Goal: Transaction & Acquisition: Purchase product/service

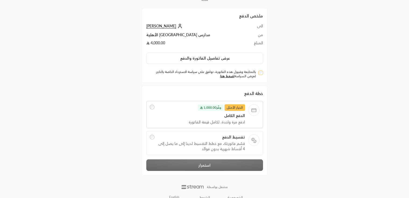
scroll to position [15, 0]
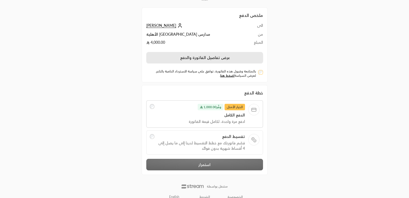
click at [194, 54] on button "عرض تفاصيل الفاتورة والدفع" at bounding box center [204, 57] width 117 height 11
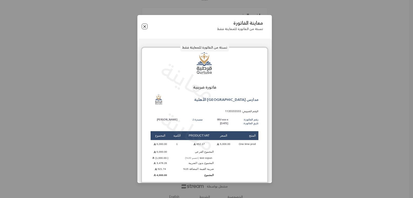
click at [145, 28] on button "Close" at bounding box center [145, 27] width 6 height 6
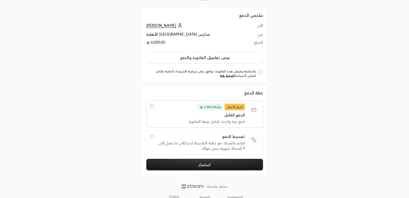
click at [227, 141] on span "قسّم فاتورتك مع خطط التقسيط لدينا إلى ما يصل إلى 4 أقساط شهرية بدون فوائد" at bounding box center [201, 146] width 87 height 11
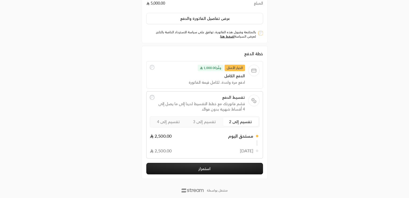
scroll to position [62, 0]
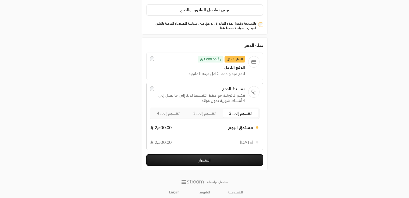
click at [226, 26] on link "اضغط هنا" at bounding box center [227, 28] width 14 height 4
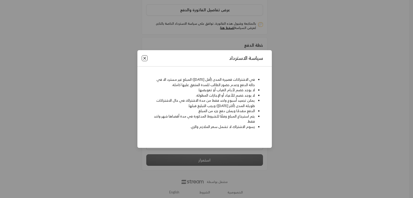
click at [143, 58] on button "Close" at bounding box center [145, 58] width 6 height 6
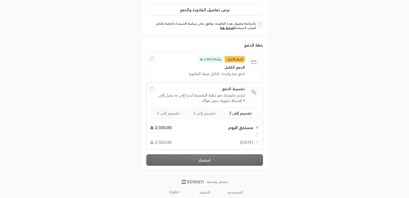
scroll to position [65, 0]
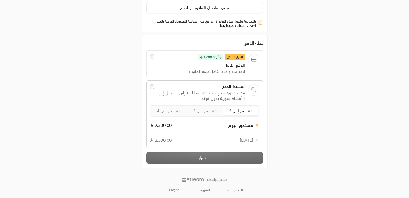
click at [212, 158] on div "خطة الدفع الخيار الأمثل وفَّر 1,000.00 الدفع الكامل ادفع مرة واحدة، لكامل قيمة …" at bounding box center [204, 102] width 117 height 124
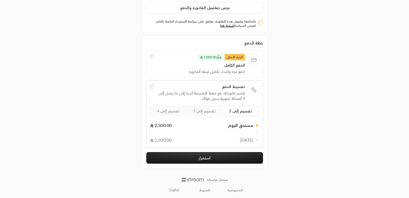
click at [211, 157] on button "استمرار" at bounding box center [204, 158] width 117 height 12
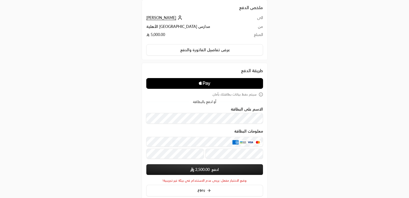
scroll to position [35, 0]
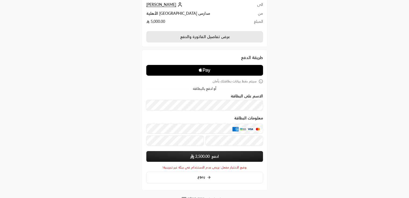
click at [200, 33] on button "عرض تفاصيل الفاتورة والدفع" at bounding box center [204, 36] width 117 height 11
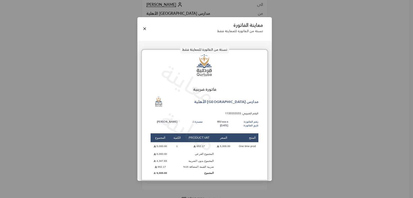
click at [143, 29] on button "Close" at bounding box center [145, 29] width 6 height 6
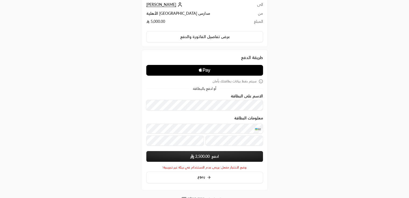
click at [198, 161] on button "ادفع 2,500.00" at bounding box center [204, 156] width 117 height 11
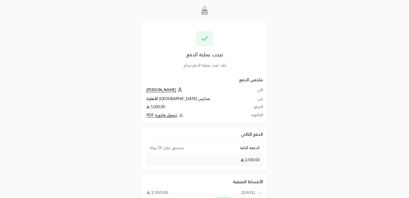
scroll to position [46, 0]
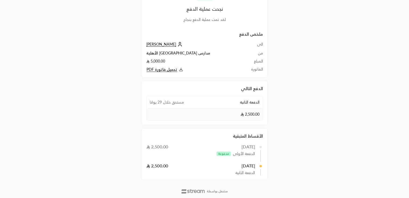
click at [202, 108] on div "2,500.00" at bounding box center [205, 114] width 116 height 12
click at [161, 72] on span "تحميل فاتورة PDF" at bounding box center [162, 69] width 31 height 5
click at [406, 74] on div "نجحت عملية الدفع لقد تمت عملية الدفع بنجاح ملخص الدفع الى Rashad ali من مدارس ق…" at bounding box center [204, 76] width 409 height 245
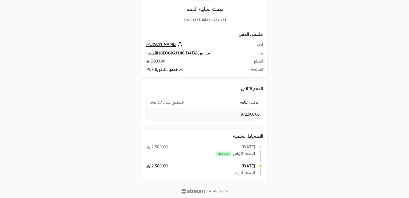
scroll to position [0, 0]
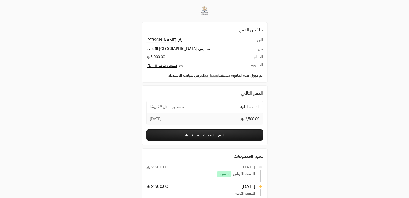
scroll to position [33, 0]
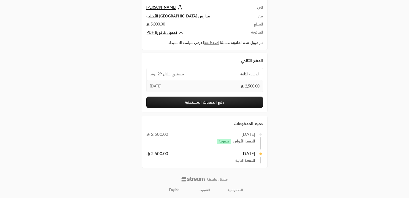
click at [201, 100] on button "دفع الدفعات المستحقة" at bounding box center [204, 102] width 117 height 11
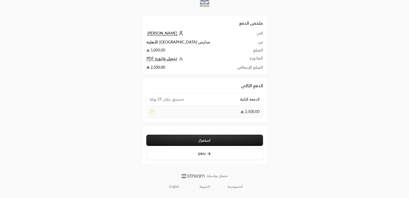
click at [209, 141] on button "استمرار" at bounding box center [204, 140] width 117 height 11
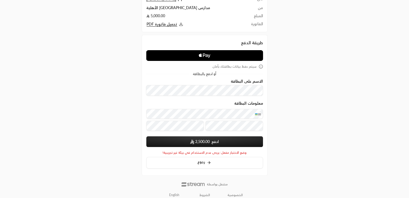
scroll to position [46, 0]
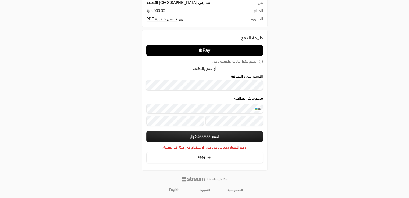
click at [199, 139] on span "2,500.00" at bounding box center [202, 136] width 15 height 5
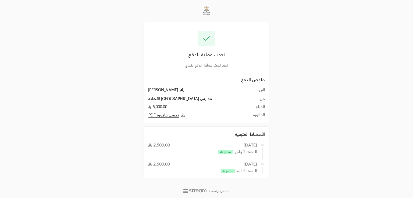
click at [159, 93] on td "[PERSON_NAME]" at bounding box center [197, 91] width 98 height 9
click at [156, 92] on span "[PERSON_NAME]" at bounding box center [163, 90] width 30 height 5
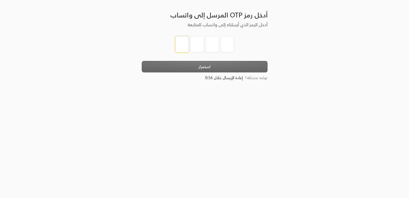
click at [181, 49] on input "tel" at bounding box center [181, 44] width 13 height 16
type input "1"
type input "2"
type input "3"
type input "4"
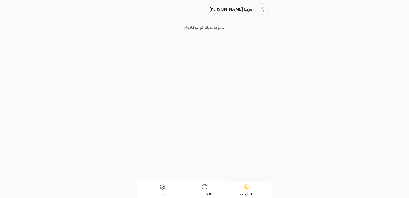
click at [197, 189] on link "الاشتراكات" at bounding box center [205, 190] width 42 height 17
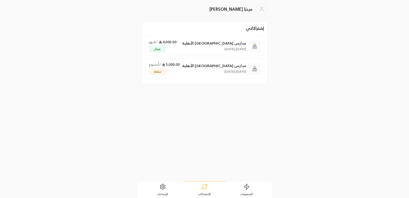
click at [165, 188] on icon at bounding box center [162, 187] width 6 height 6
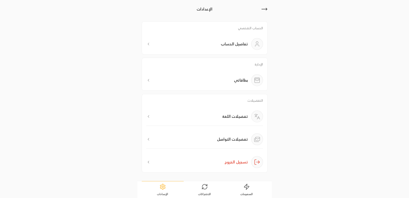
click at [238, 79] on p "بطاقاتي" at bounding box center [241, 80] width 14 height 5
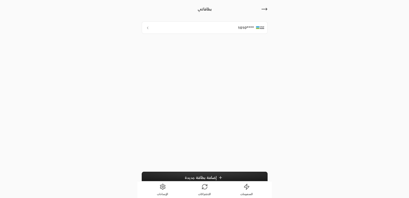
click at [240, 27] on span "****1010" at bounding box center [246, 27] width 16 height 5
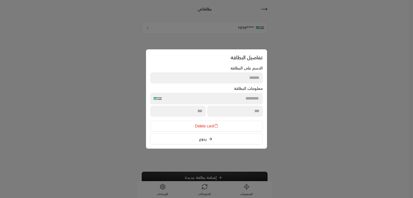
click at [212, 140] on icon at bounding box center [210, 139] width 4 height 4
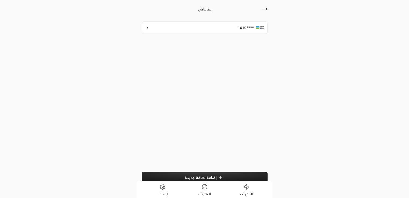
click at [231, 27] on div "****1010" at bounding box center [205, 28] width 126 height 12
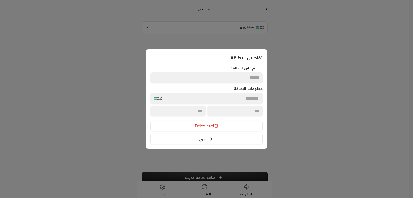
click at [211, 140] on icon at bounding box center [210, 139] width 4 height 4
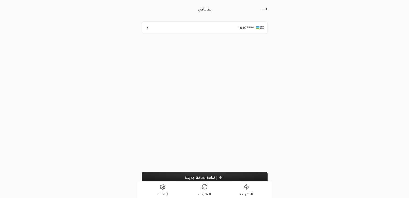
click at [265, 8] on icon at bounding box center [264, 9] width 6 height 6
